Goal: Connect with others: Connect with others

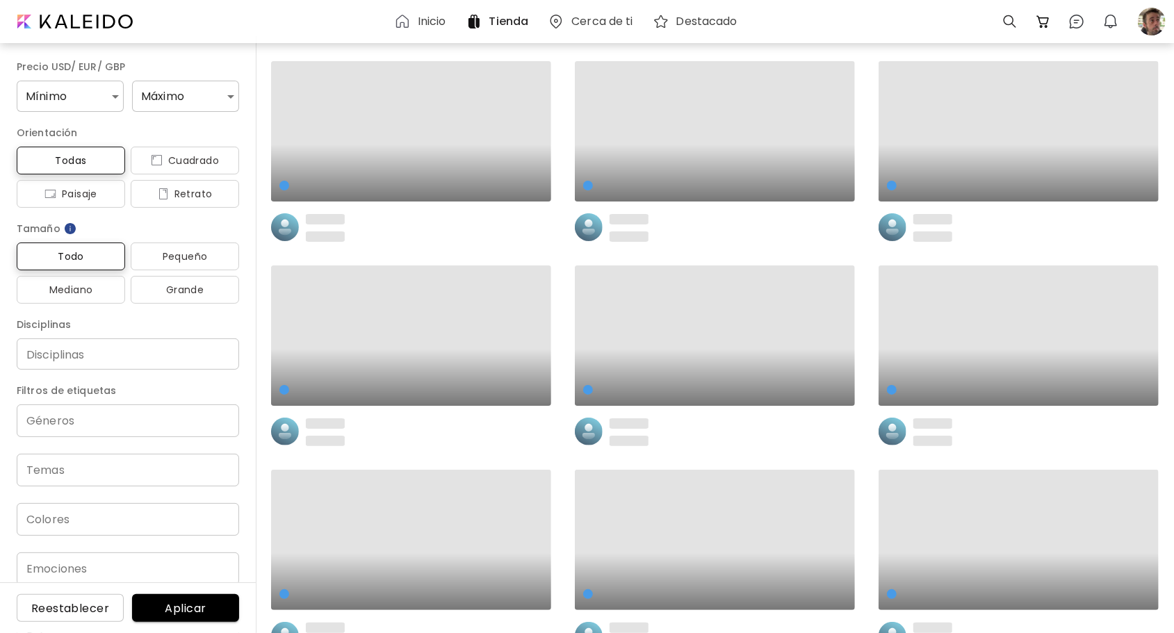
click at [434, 19] on h6 "Inicio" at bounding box center [432, 21] width 28 height 11
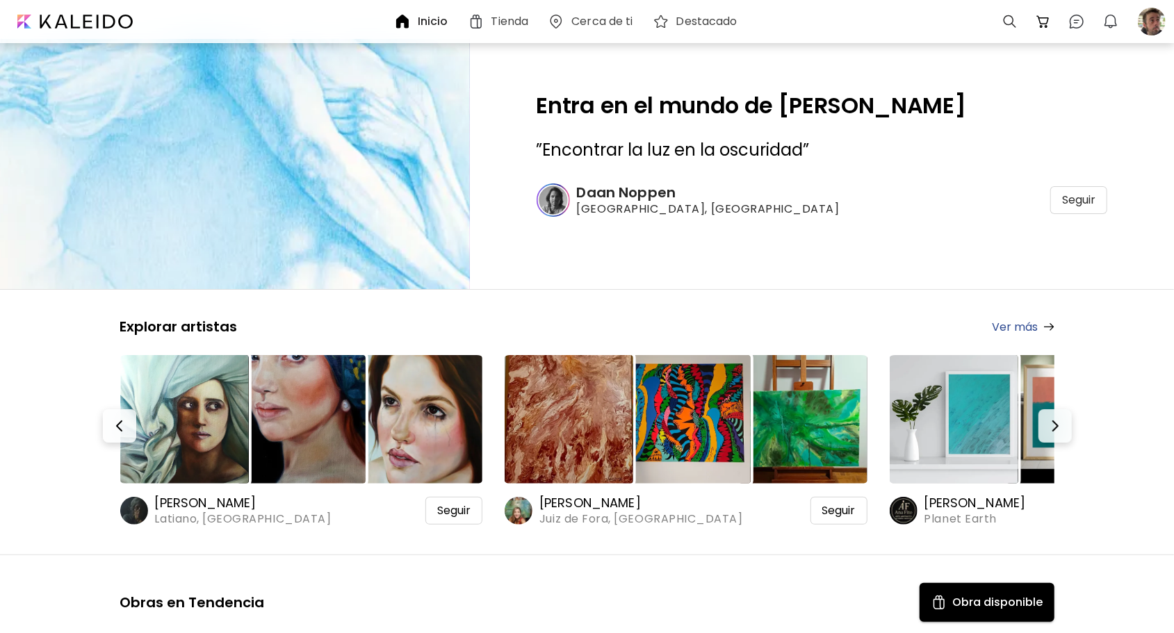
click at [593, 502] on h6 "[PERSON_NAME]" at bounding box center [641, 503] width 204 height 17
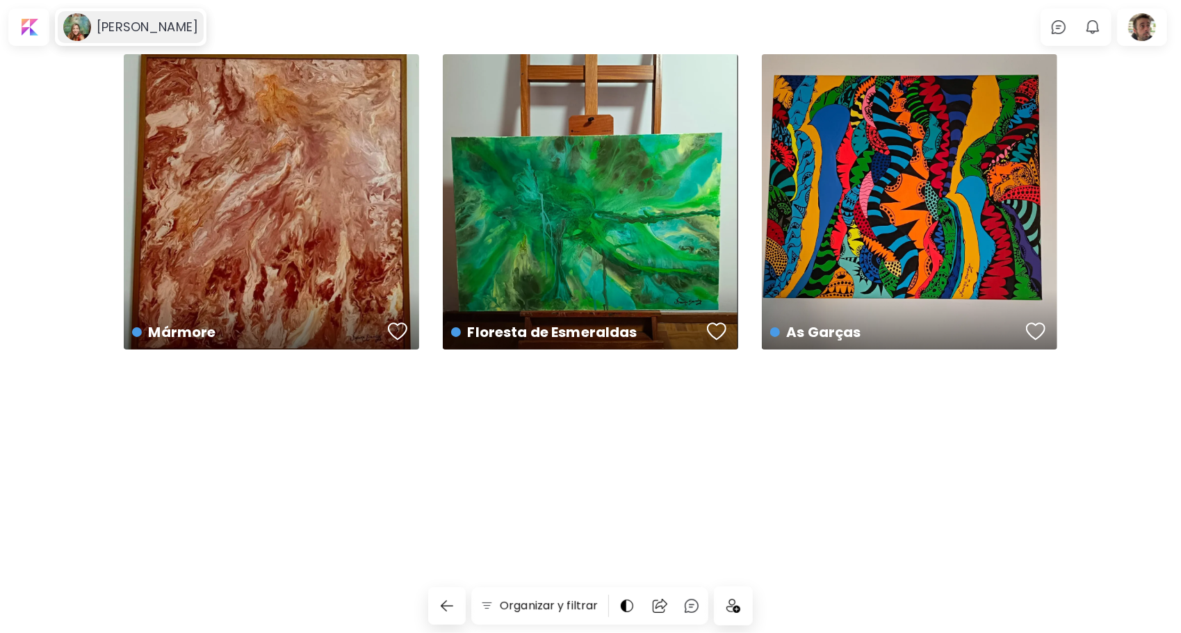
click at [151, 27] on h6 "[PERSON_NAME]" at bounding box center [147, 27] width 101 height 17
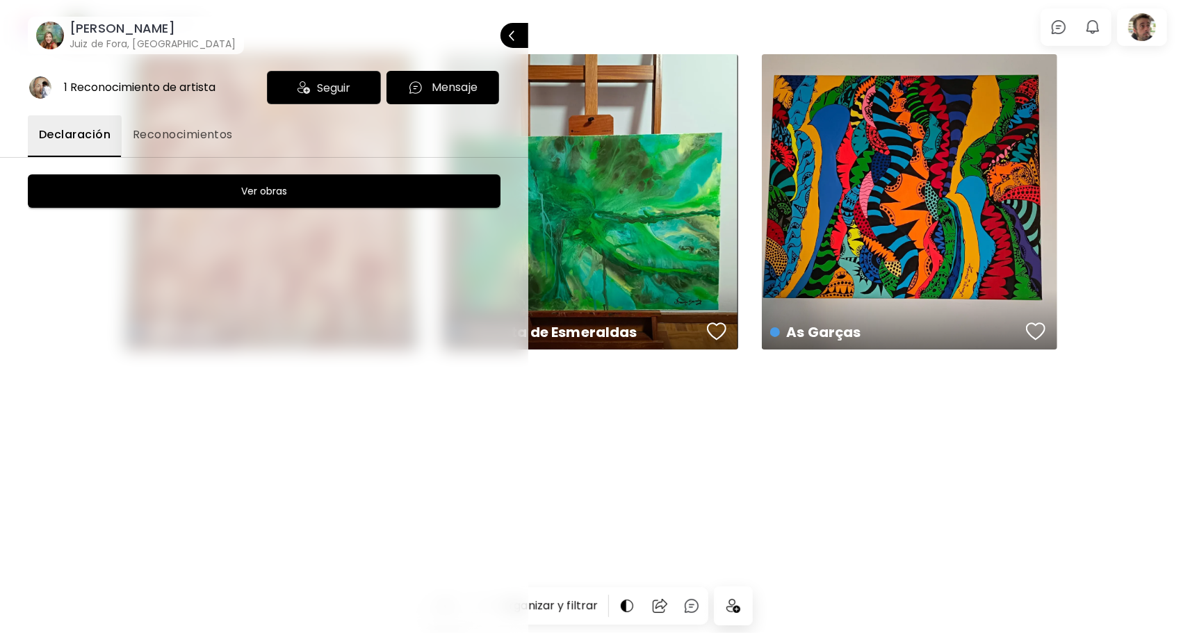
click at [330, 94] on span "Seguir" at bounding box center [333, 87] width 33 height 17
click at [601, 40] on div at bounding box center [590, 316] width 1181 height 633
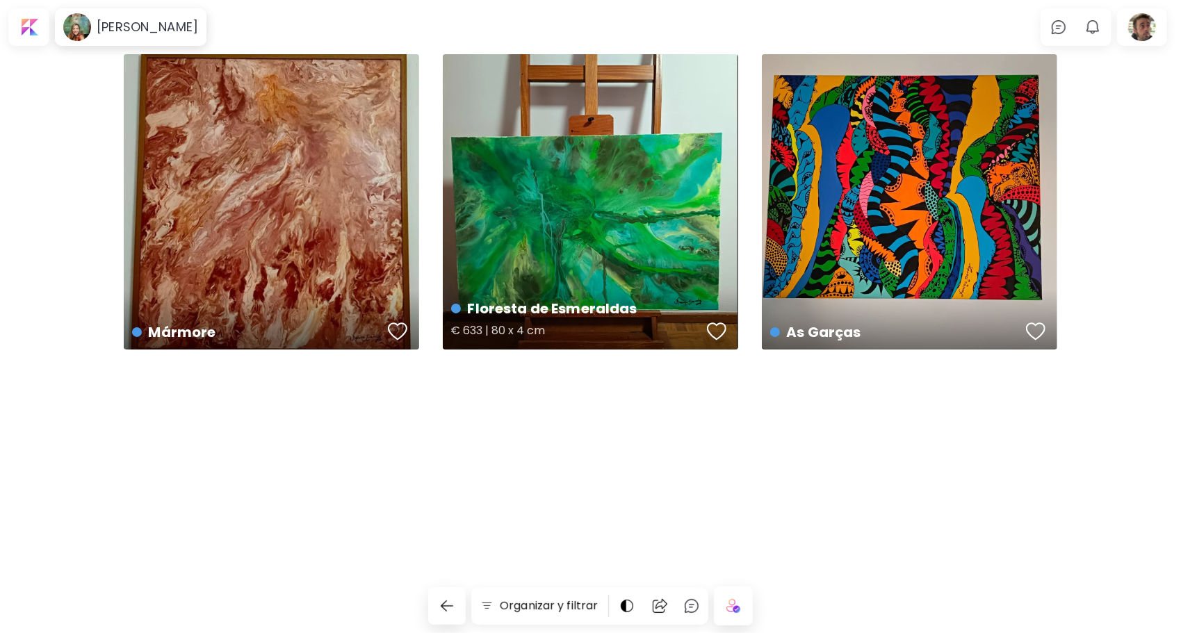
click at [716, 331] on div "button" at bounding box center [716, 331] width 19 height 21
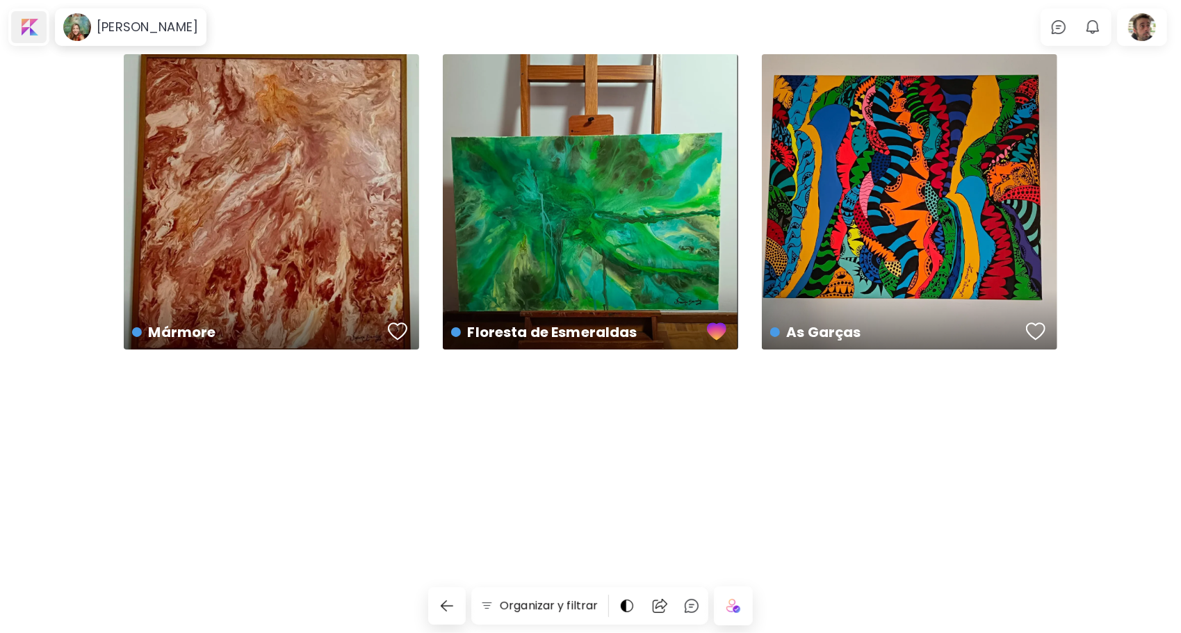
click at [22, 24] on div at bounding box center [28, 27] width 35 height 32
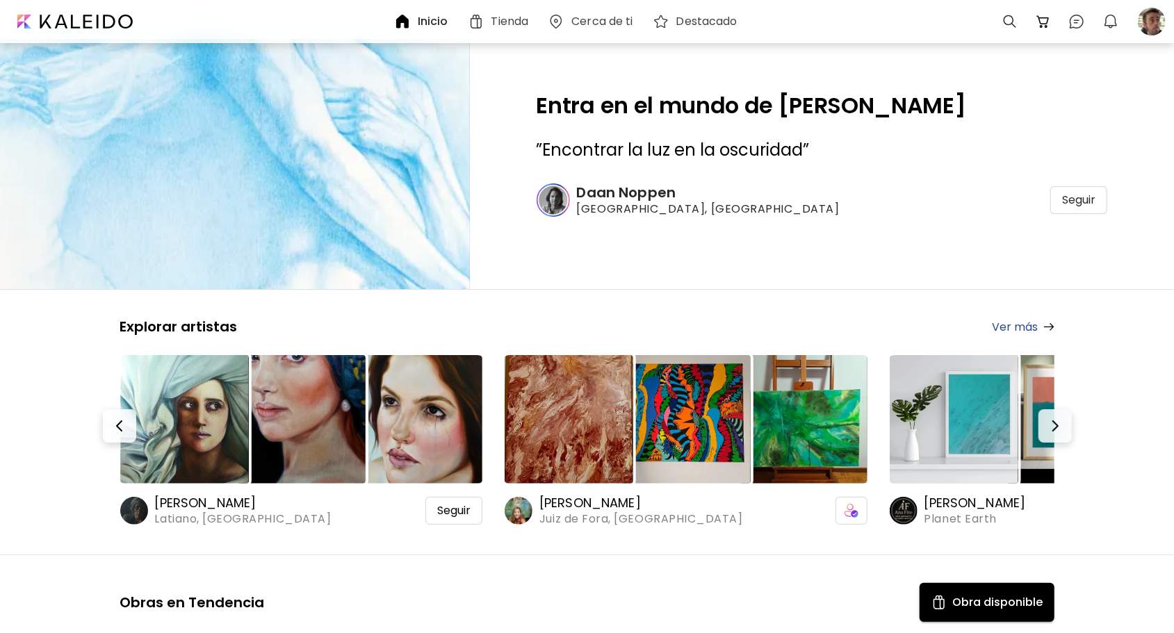
click at [426, 26] on h6 "Inicio" at bounding box center [433, 21] width 31 height 11
click at [1149, 31] on div at bounding box center [1151, 21] width 31 height 31
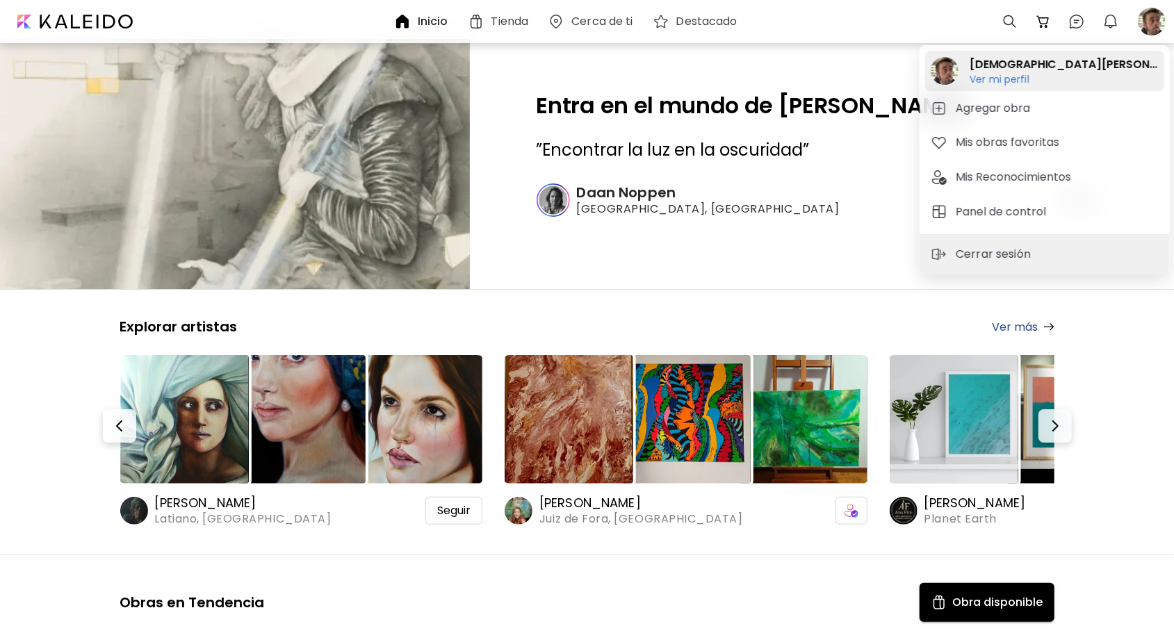
click at [1026, 79] on h6 "Ver mi perfil" at bounding box center [1063, 79] width 189 height 13
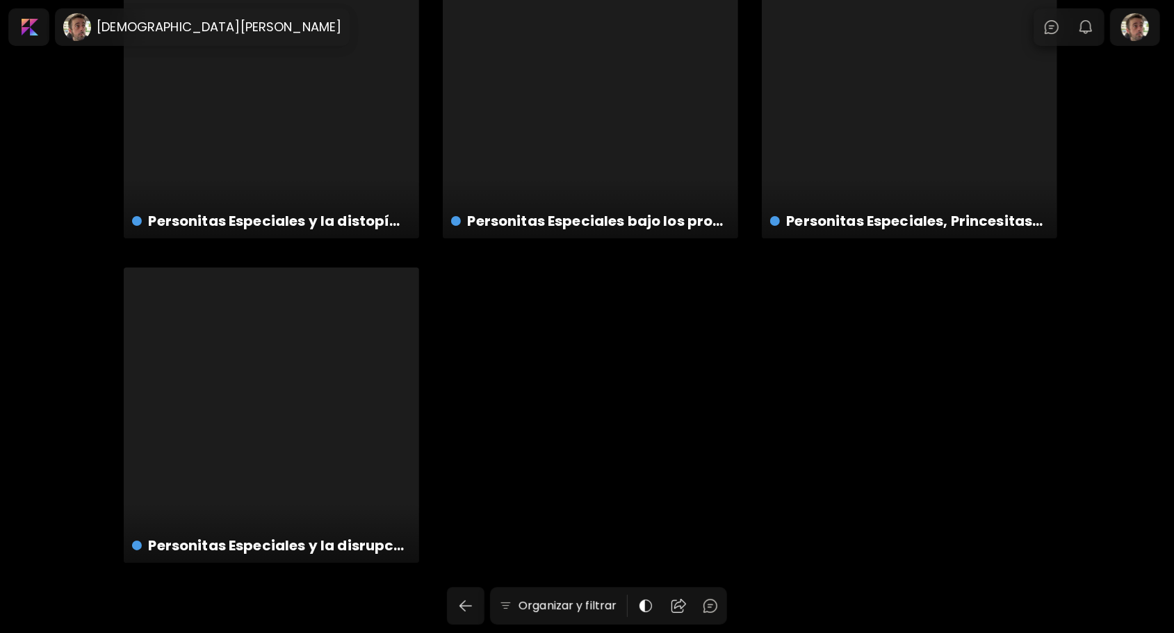
scroll to position [3362, 0]
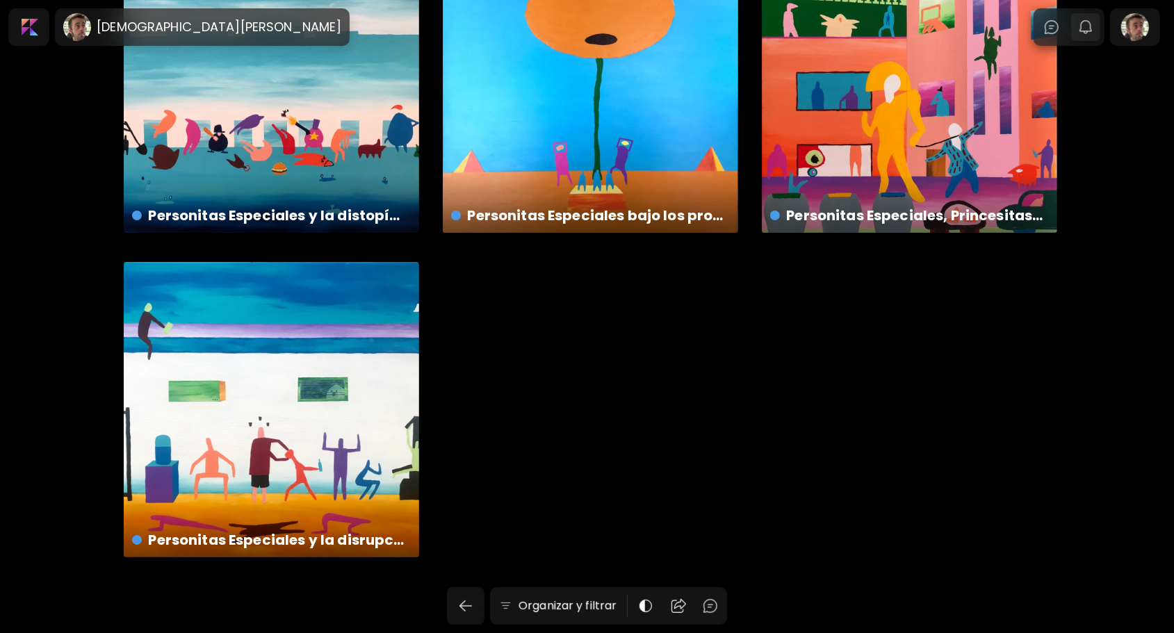
click at [1096, 37] on button "0" at bounding box center [1086, 27] width 24 height 24
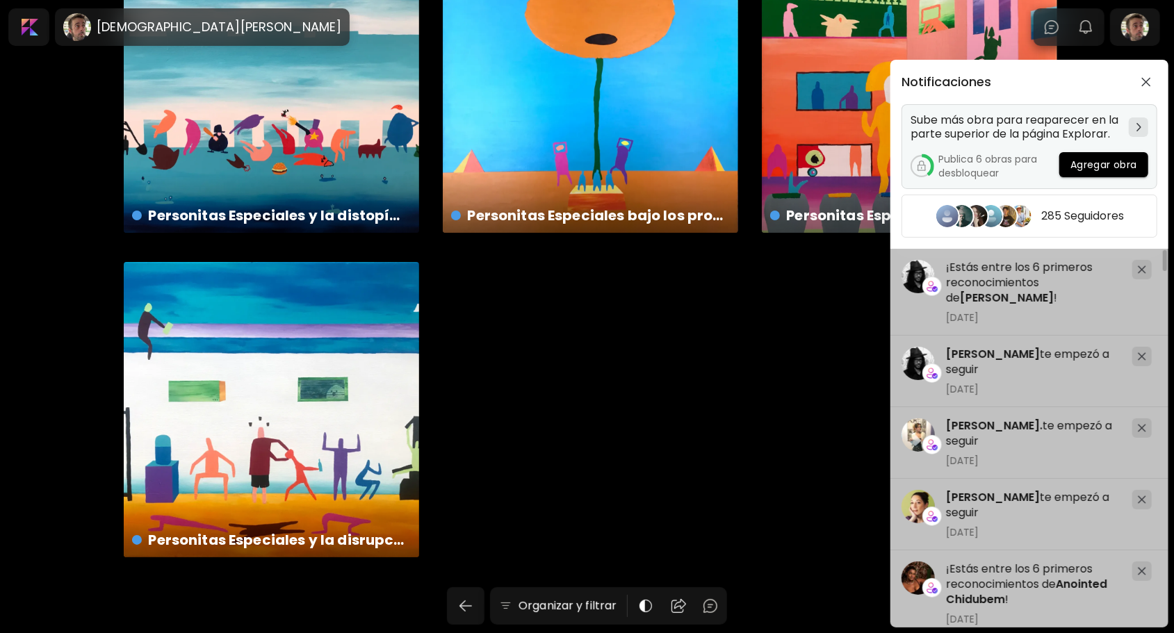
click at [1136, 124] on img at bounding box center [1138, 127] width 5 height 8
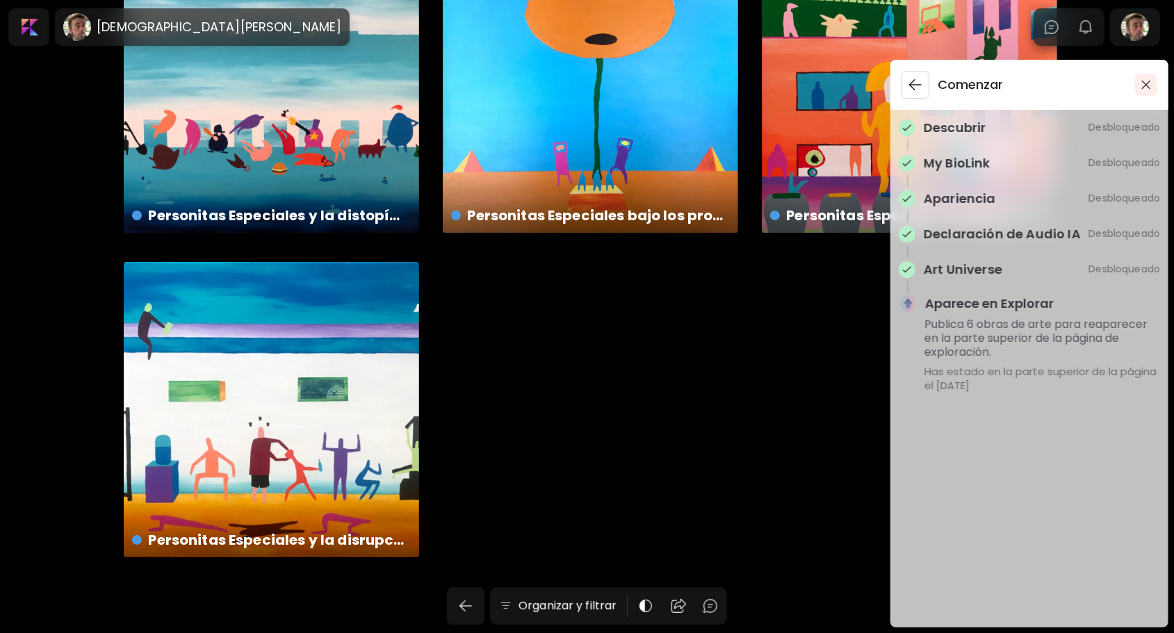
click at [1148, 88] on img "button" at bounding box center [1146, 85] width 10 height 10
